Goal: Book appointment/travel/reservation

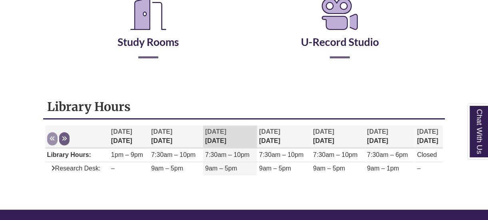
scroll to position [180, 0]
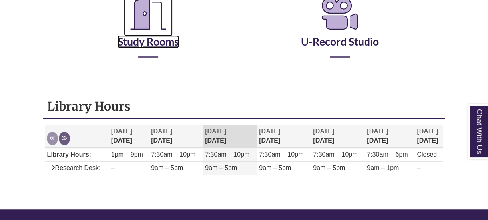
click at [154, 37] on link "Study Rooms" at bounding box center [148, 31] width 62 height 33
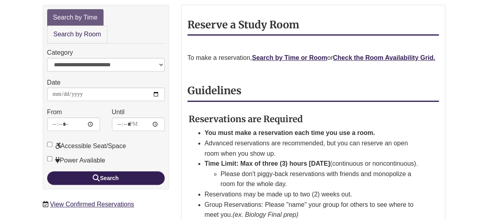
scroll to position [143, 0]
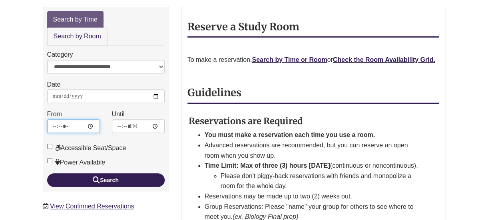
click at [56, 119] on input "*****" at bounding box center [73, 126] width 53 height 14
type input "*****"
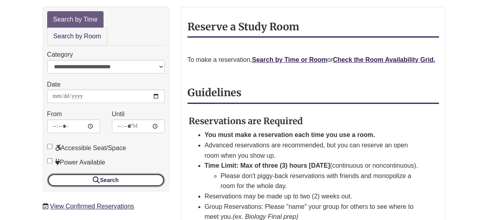
click at [128, 173] on button "Search" at bounding box center [105, 180] width 117 height 14
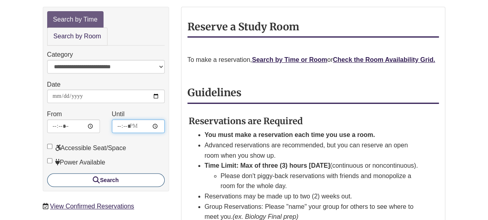
type input "*****"
click at [47, 173] on button "Search" at bounding box center [105, 180] width 117 height 14
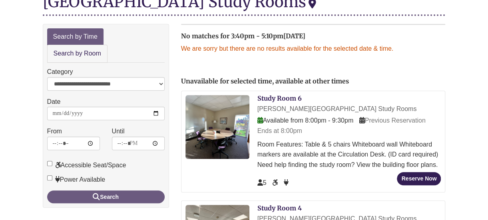
scroll to position [127, 0]
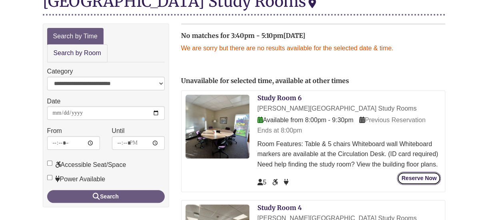
click at [428, 172] on button "Reserve Now" at bounding box center [419, 178] width 44 height 13
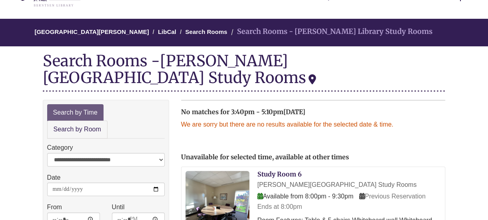
scroll to position [44, 0]
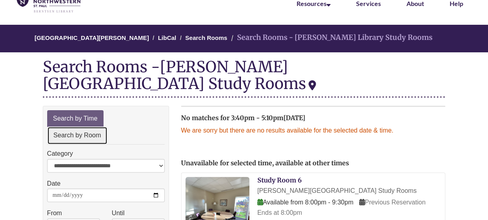
click at [94, 127] on link "Search by Room" at bounding box center [77, 136] width 60 height 18
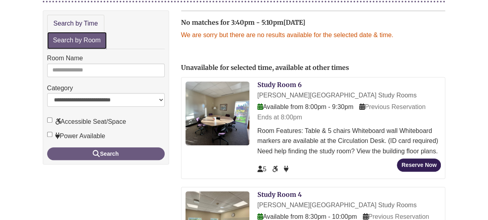
scroll to position [104, 0]
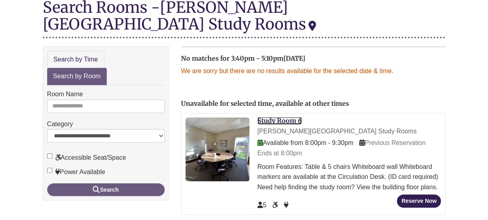
click at [280, 117] on link "Study Room 6" at bounding box center [279, 121] width 44 height 8
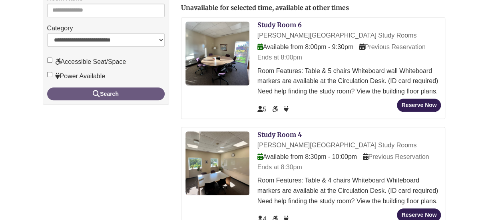
scroll to position [212, 0]
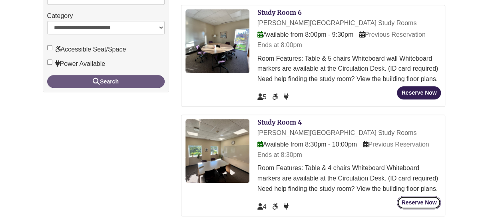
click at [423, 196] on button "Reserve Now" at bounding box center [419, 202] width 44 height 13
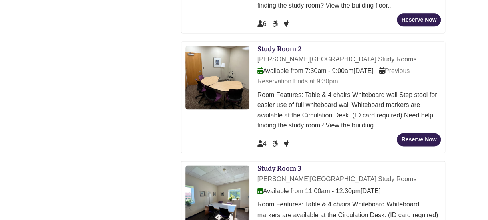
scroll to position [517, 0]
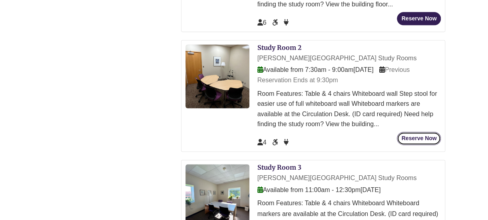
click at [429, 132] on button "Reserve Now" at bounding box center [419, 138] width 44 height 13
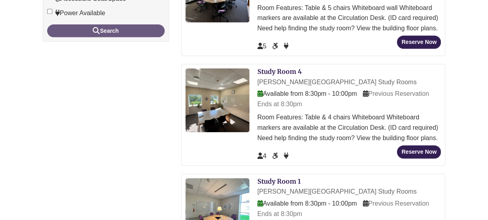
scroll to position [261, 0]
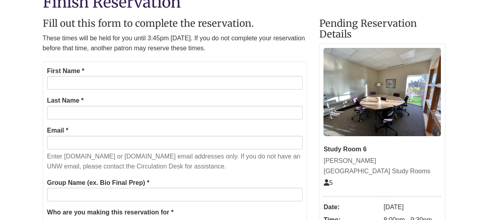
scroll to position [110, 0]
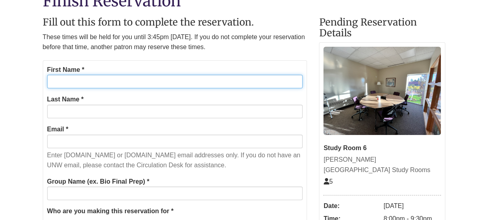
click at [155, 81] on input "First Name *" at bounding box center [175, 82] width 256 height 14
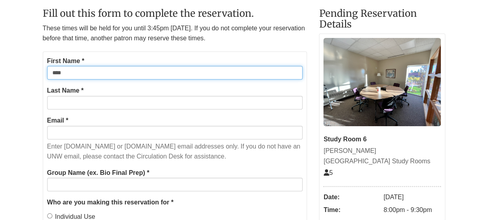
scroll to position [119, 0]
type input "****"
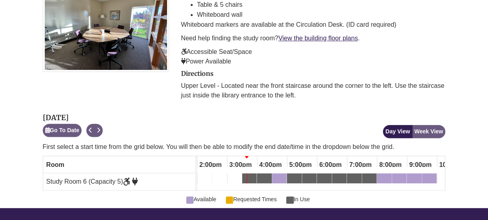
scroll to position [205, 0]
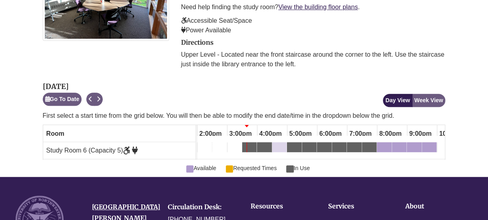
click at [277, 145] on div "4:30pm Tuesday, October 14, 2025 - Study Room 6 - Available" at bounding box center [279, 149] width 13 height 9
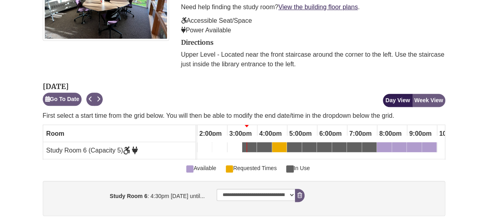
click at [279, 145] on div "4:30pm Tuesday, October 14, 2025 - Study Room 6 - Available" at bounding box center [279, 149] width 13 height 9
click at [279, 145] on div "4:30pm Tuesday, October 14, 2025 - Study Room 6 - Requested Times" at bounding box center [279, 149] width 13 height 9
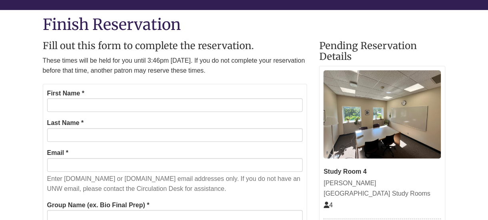
scroll to position [86, 0]
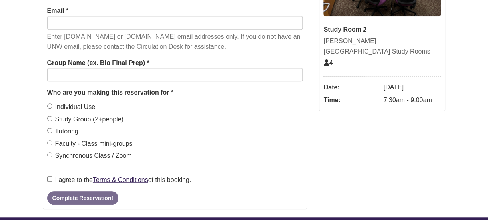
scroll to position [229, 0]
